Goal: Obtain resource: Obtain resource

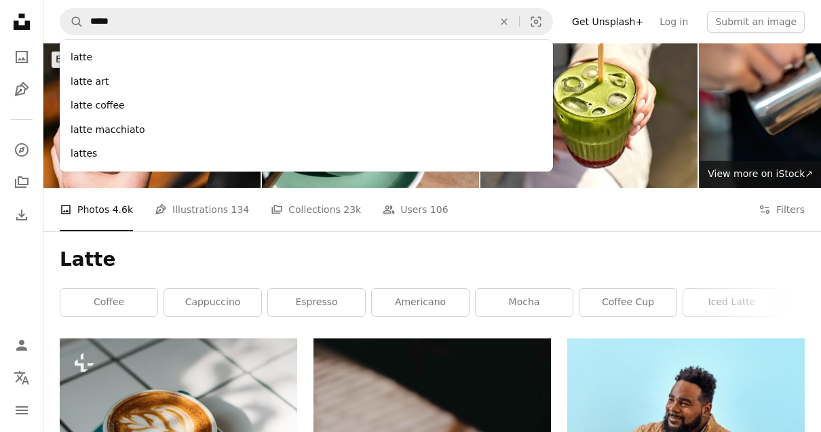
click at [509, 20] on icon "An X shape" at bounding box center [504, 21] width 30 height 11
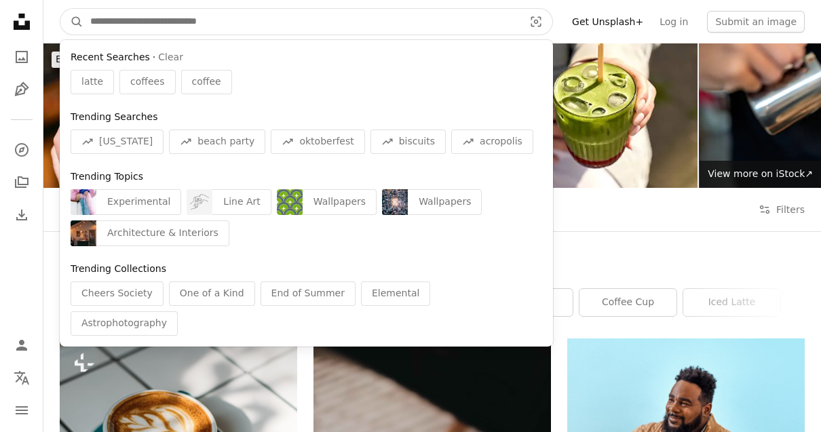
click at [452, 24] on input "Find visuals sitewide" at bounding box center [301, 22] width 436 height 26
click at [435, 29] on input "Find visuals sitewide" at bounding box center [301, 22] width 436 height 26
click at [260, 19] on input "Find visuals sitewide" at bounding box center [301, 22] width 436 height 26
click at [275, 21] on input "Find visuals sitewide" at bounding box center [301, 22] width 436 height 26
click at [277, 20] on input "Find visuals sitewide" at bounding box center [301, 22] width 436 height 26
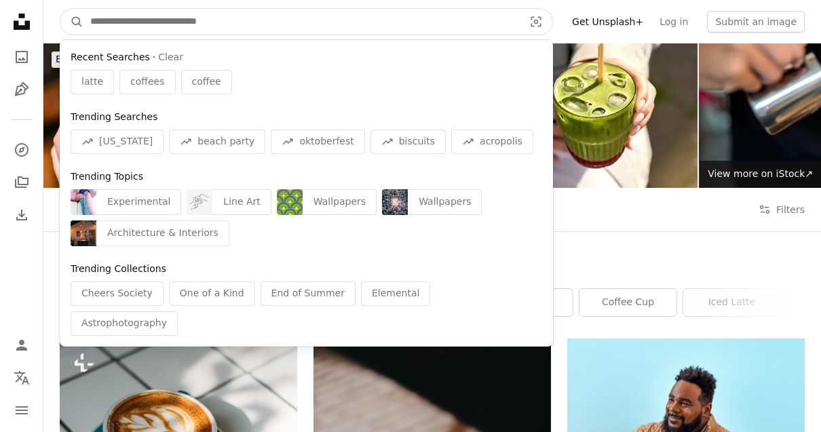
click at [276, 20] on input "Find visuals sitewide" at bounding box center [301, 22] width 436 height 26
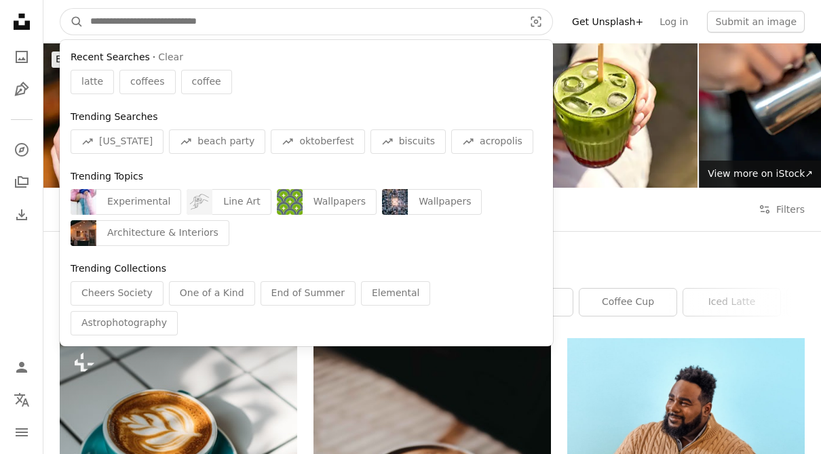
click at [315, 14] on input "Find visuals sitewide" at bounding box center [301, 22] width 436 height 26
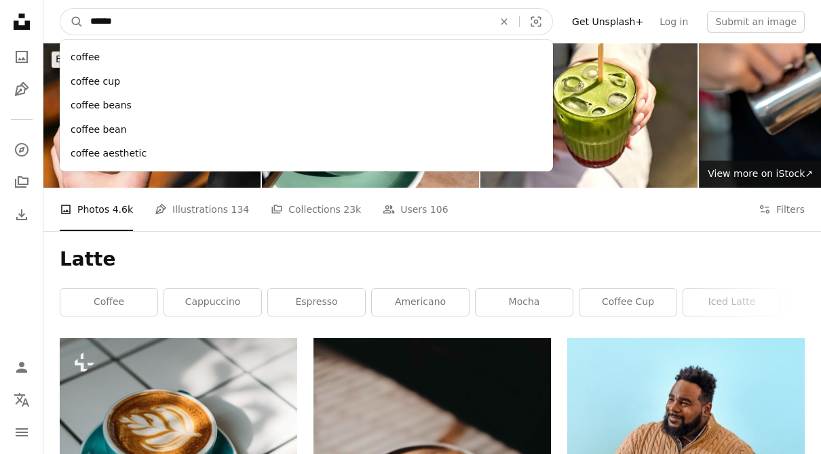
type input "******"
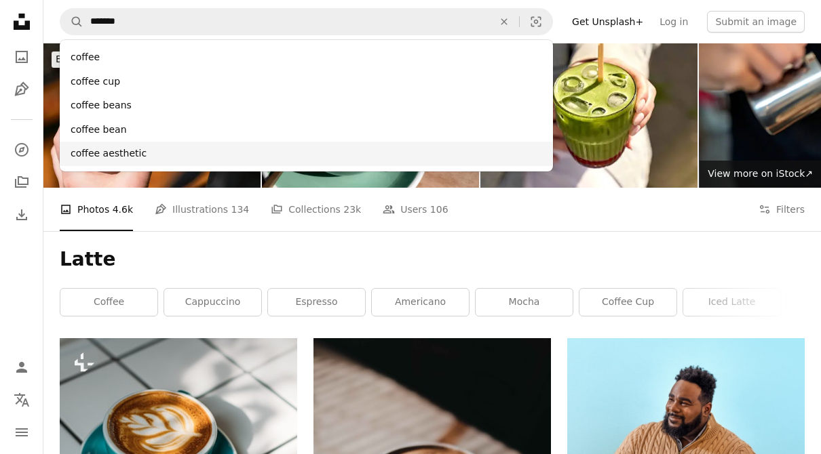
click at [222, 148] on div "coffee aesthetic" at bounding box center [306, 154] width 493 height 24
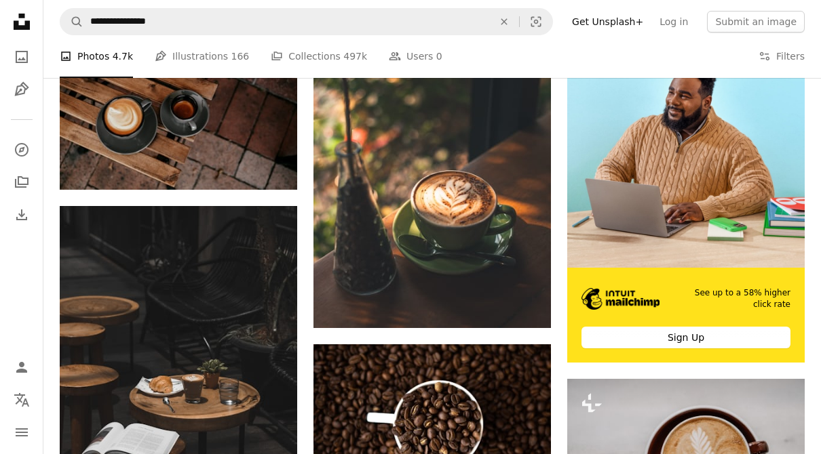
scroll to position [300, 0]
